Goal: Task Accomplishment & Management: Manage account settings

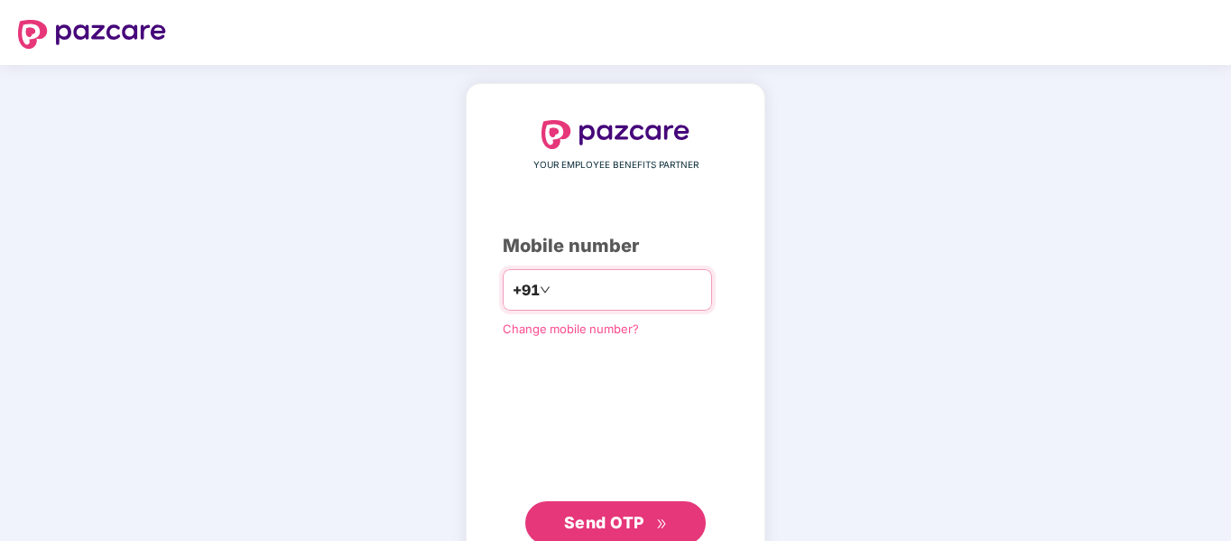
click at [668, 287] on input "number" at bounding box center [628, 289] width 148 height 29
type input "**********"
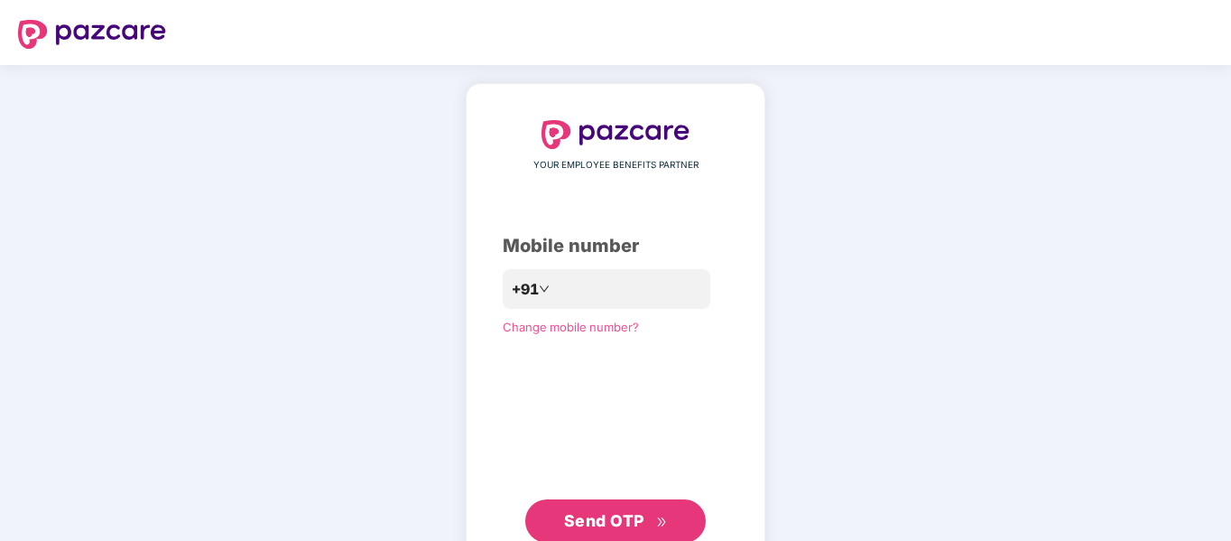
click at [633, 515] on span "Send OTP" at bounding box center [604, 520] width 80 height 19
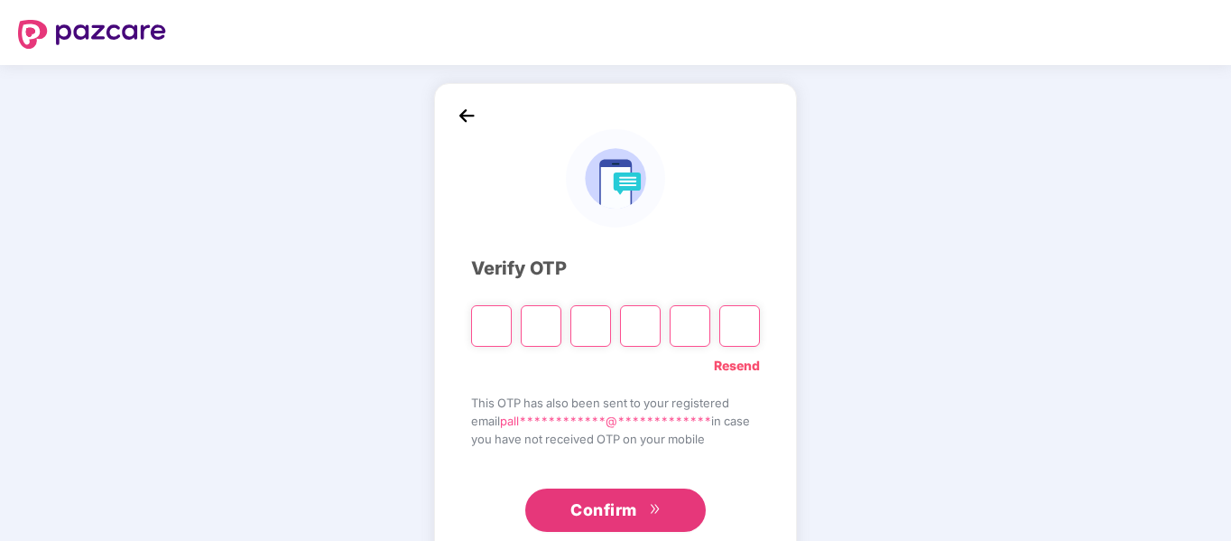
type input "*"
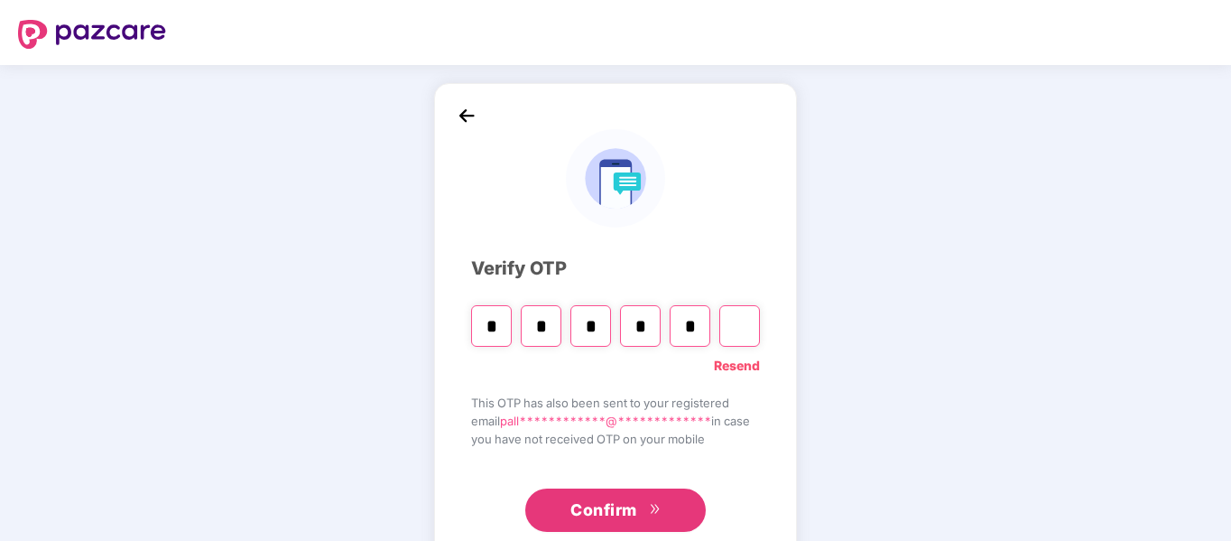
type input "*"
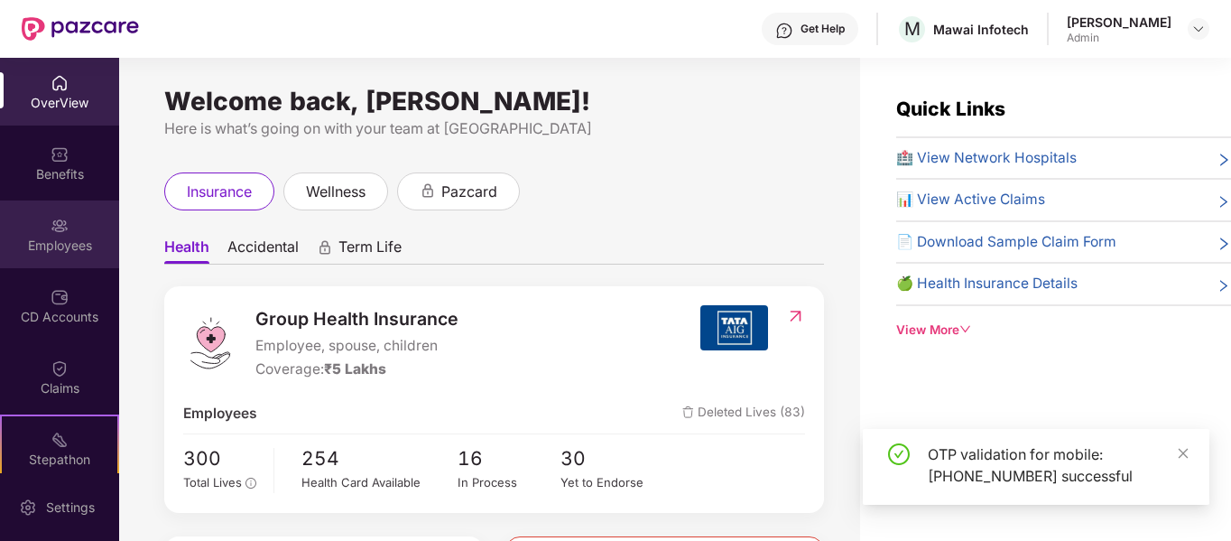
click at [31, 235] on div "Employees" at bounding box center [59, 234] width 119 height 68
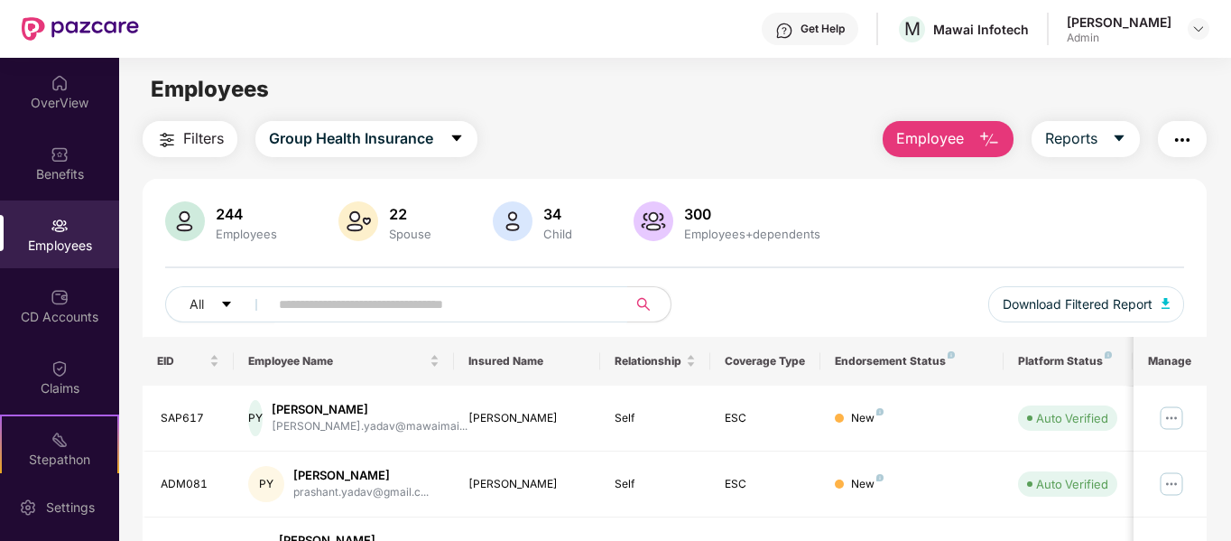
click at [471, 301] on input "text" at bounding box center [441, 304] width 324 height 27
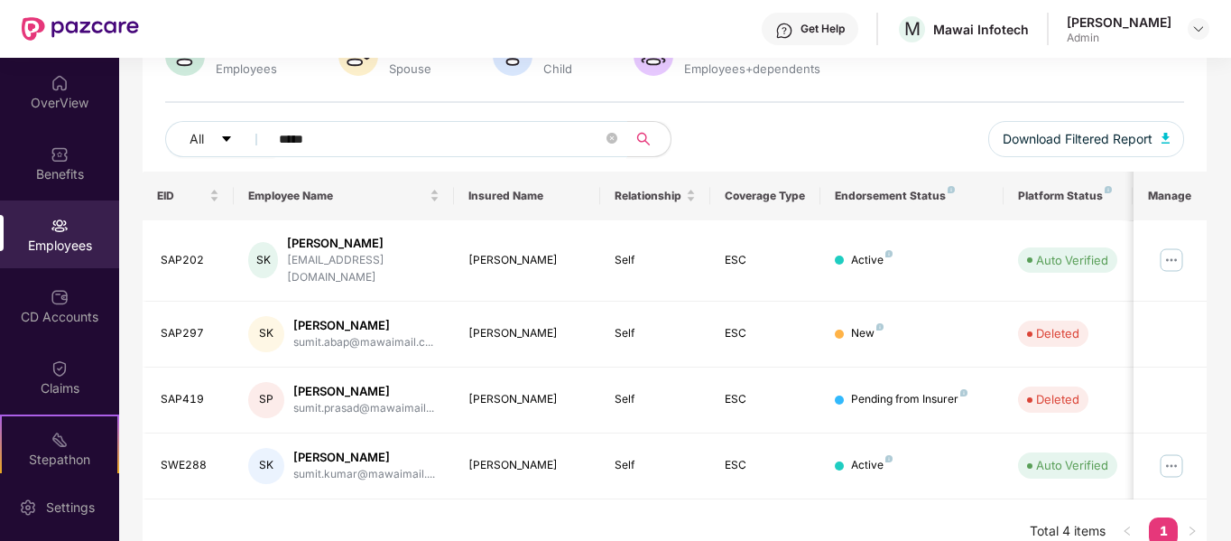
scroll to position [173, 0]
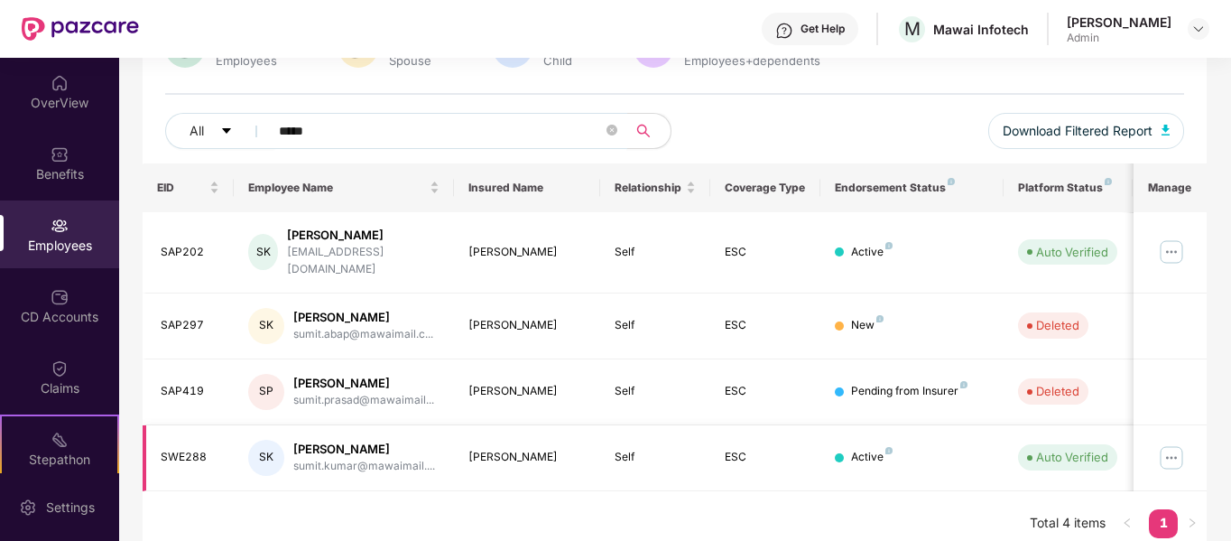
type input "*****"
click at [1165, 445] on img at bounding box center [1171, 457] width 29 height 29
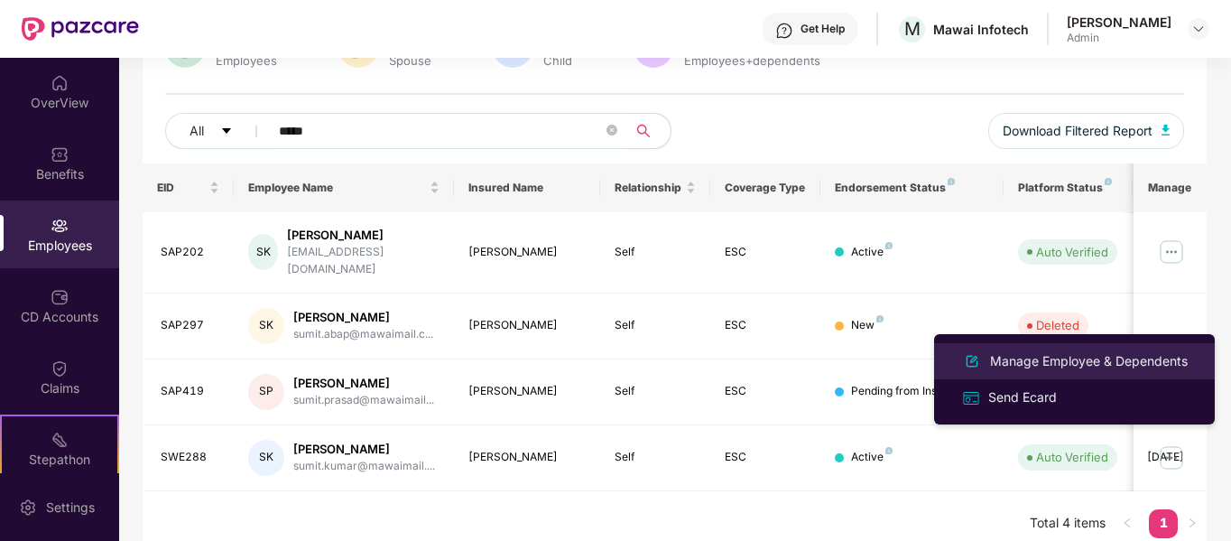
click at [1074, 361] on div "Manage Employee & Dependents" at bounding box center [1089, 361] width 205 height 20
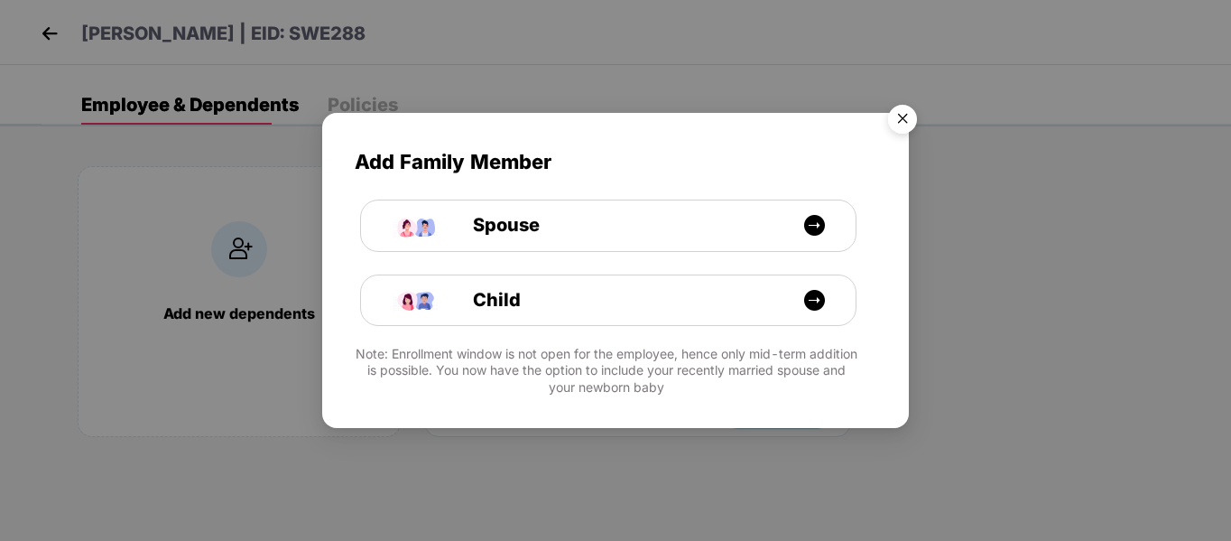
click at [911, 125] on img "Close" at bounding box center [903, 122] width 51 height 51
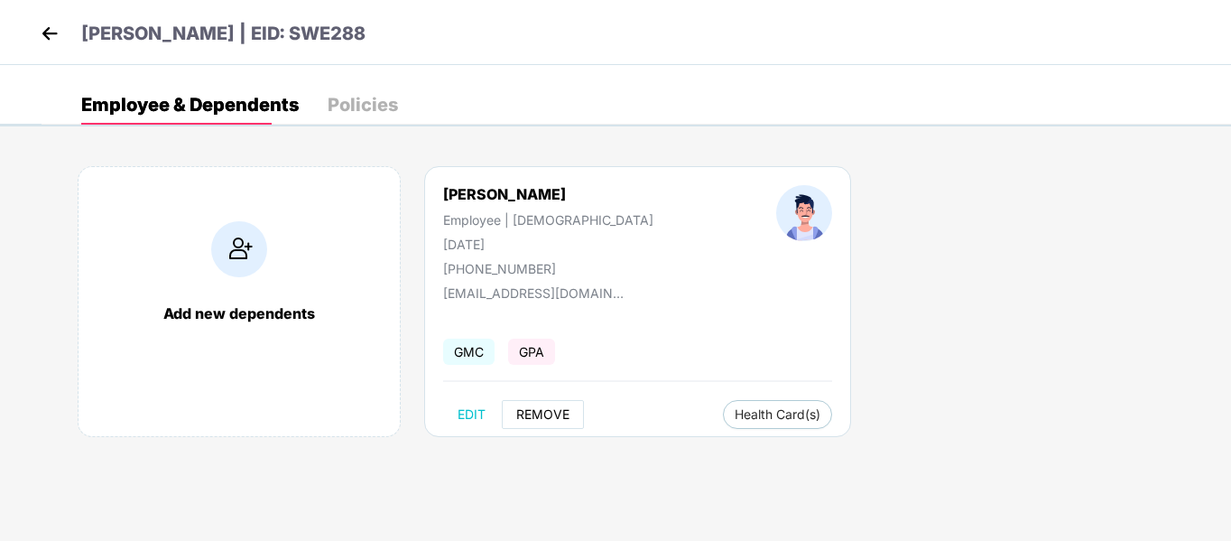
click at [553, 411] on span "REMOVE" at bounding box center [542, 414] width 53 height 14
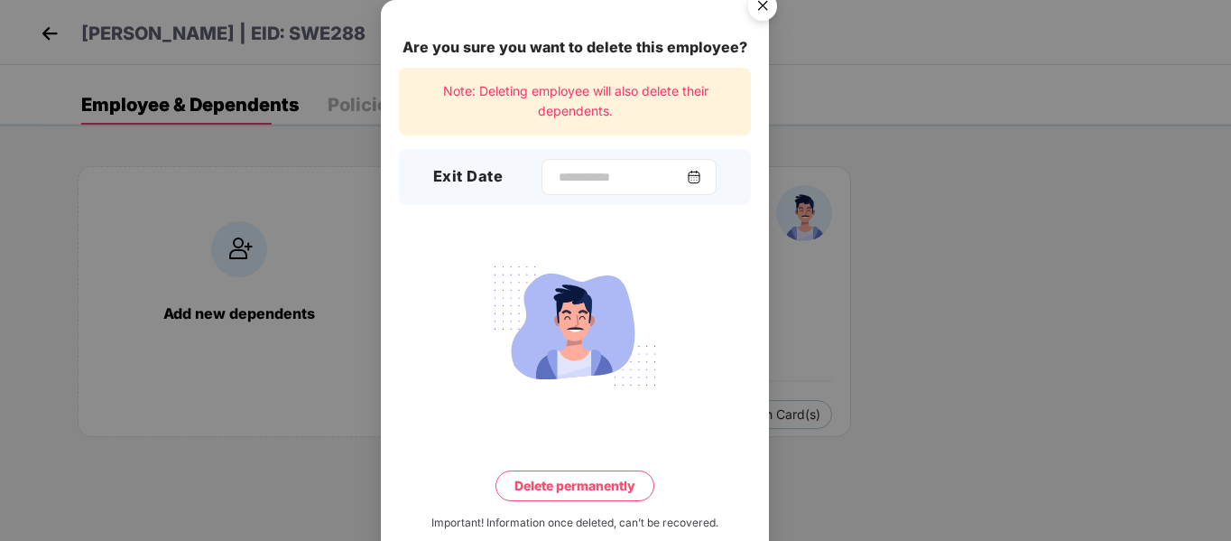
click at [701, 170] on img at bounding box center [694, 177] width 14 height 14
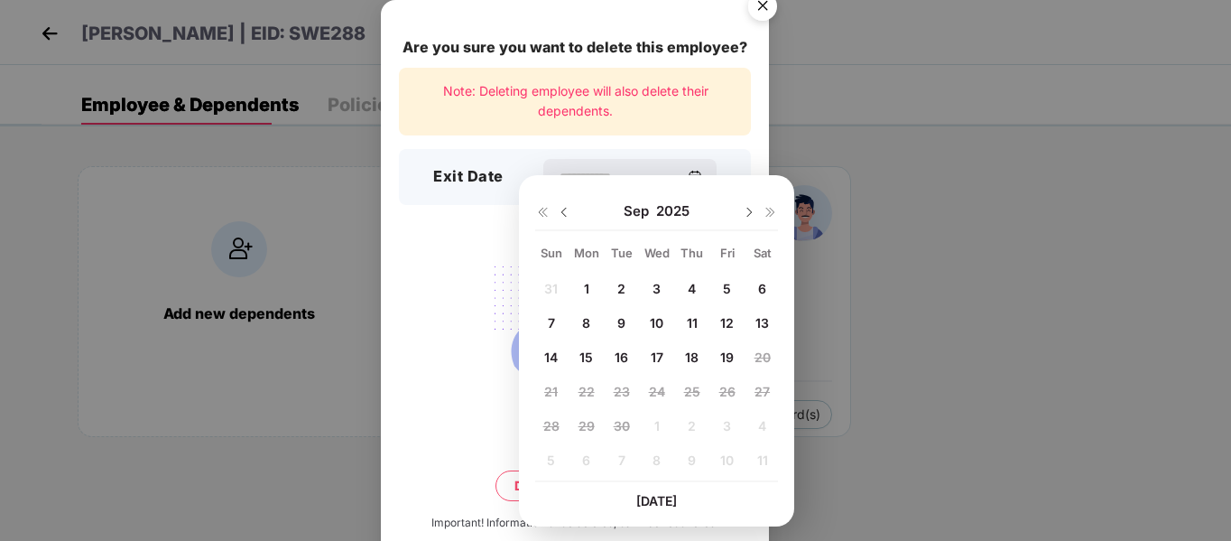
click at [728, 357] on span "19" at bounding box center [727, 356] width 14 height 15
type input "**********"
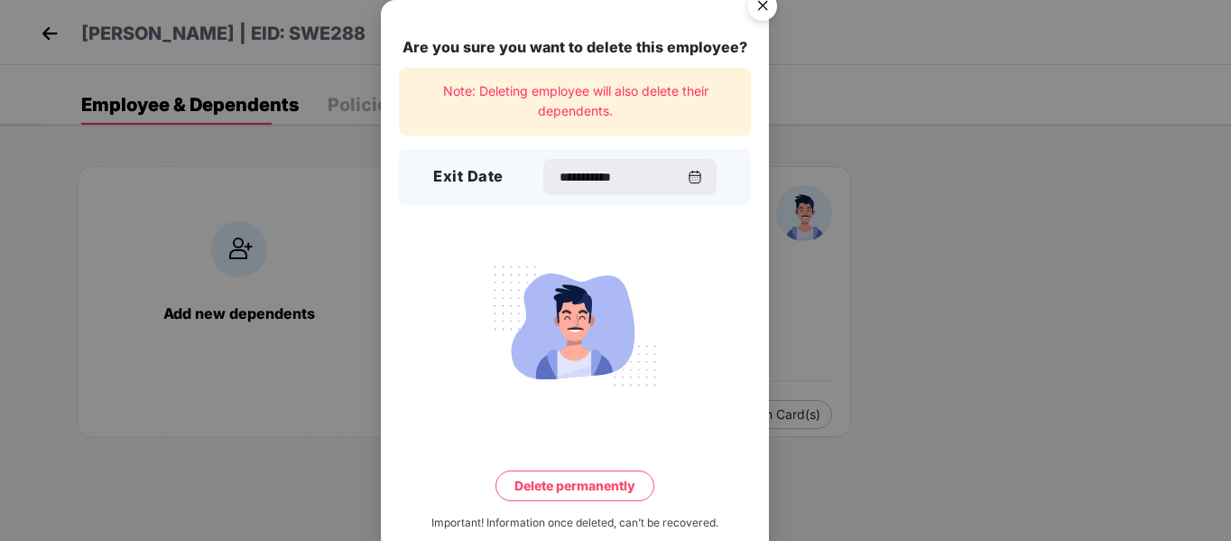
click at [592, 470] on button "Delete permanently" at bounding box center [575, 485] width 159 height 31
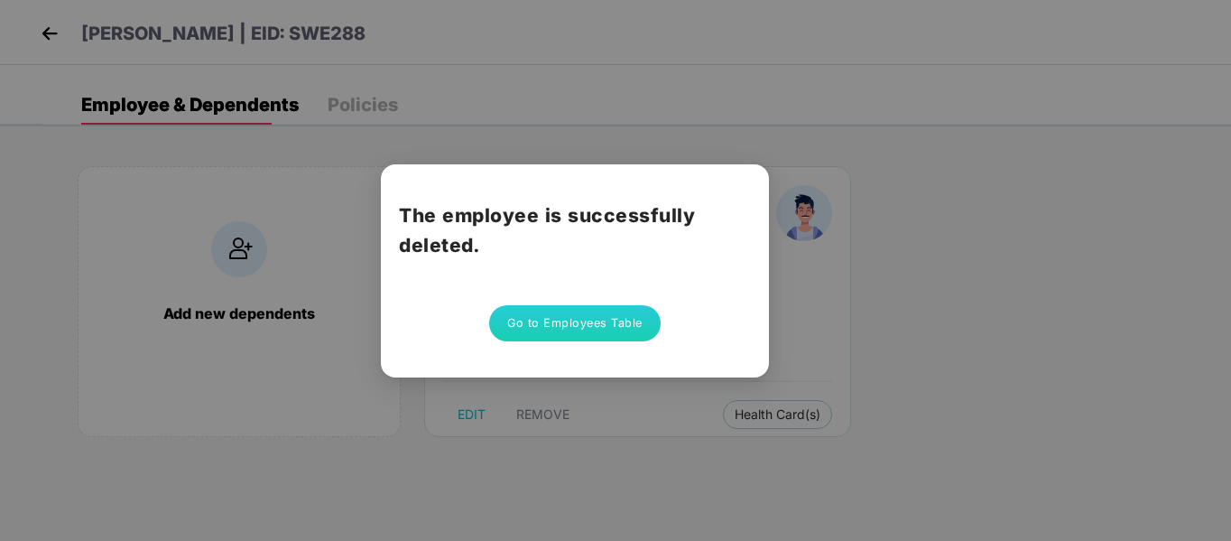
click at [598, 305] on button "Go to Employees Table" at bounding box center [575, 323] width 172 height 36
